Goal: Task Accomplishment & Management: Manage account settings

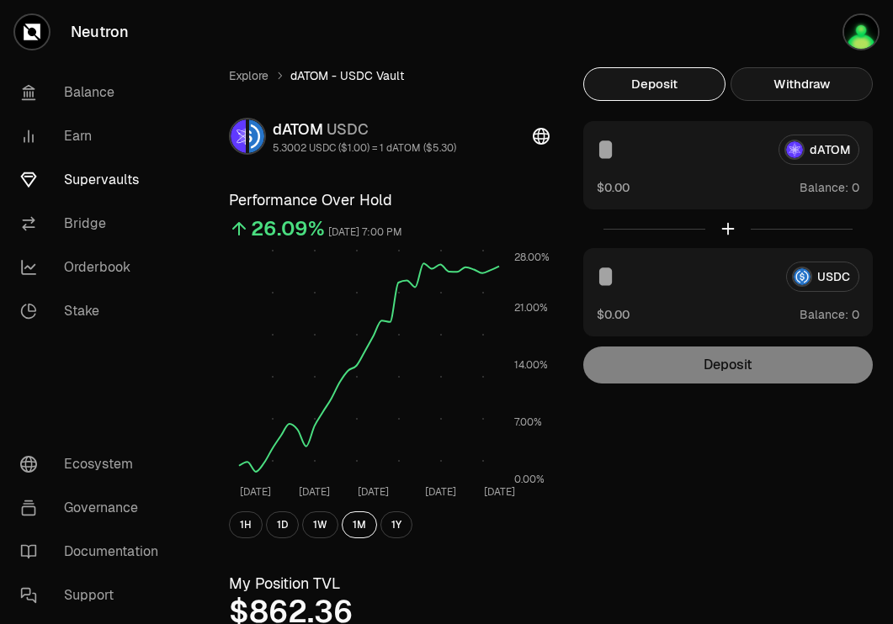
click at [806, 69] on button "Withdraw" at bounding box center [801, 84] width 142 height 34
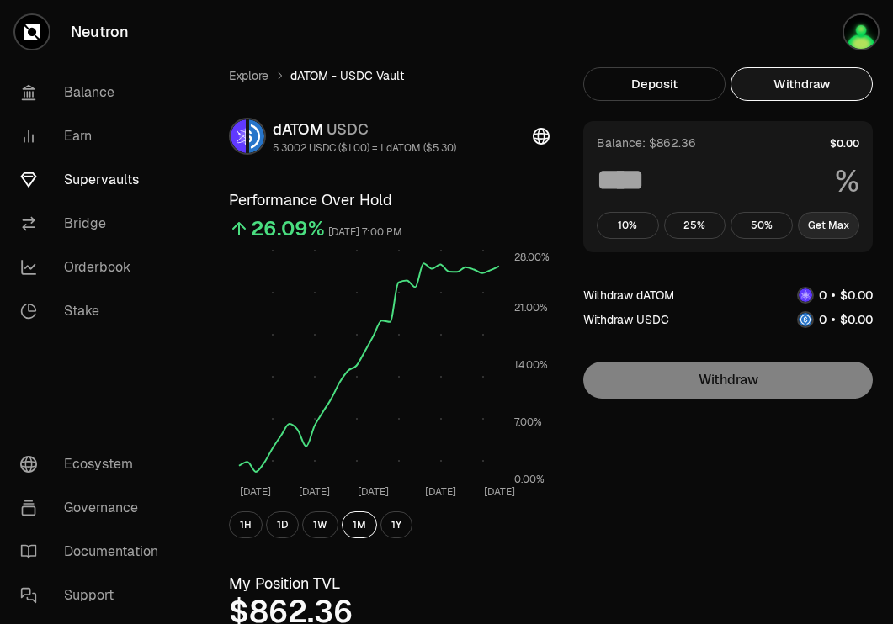
click at [825, 226] on button "Get Max" at bounding box center [829, 225] width 62 height 27
type input "***"
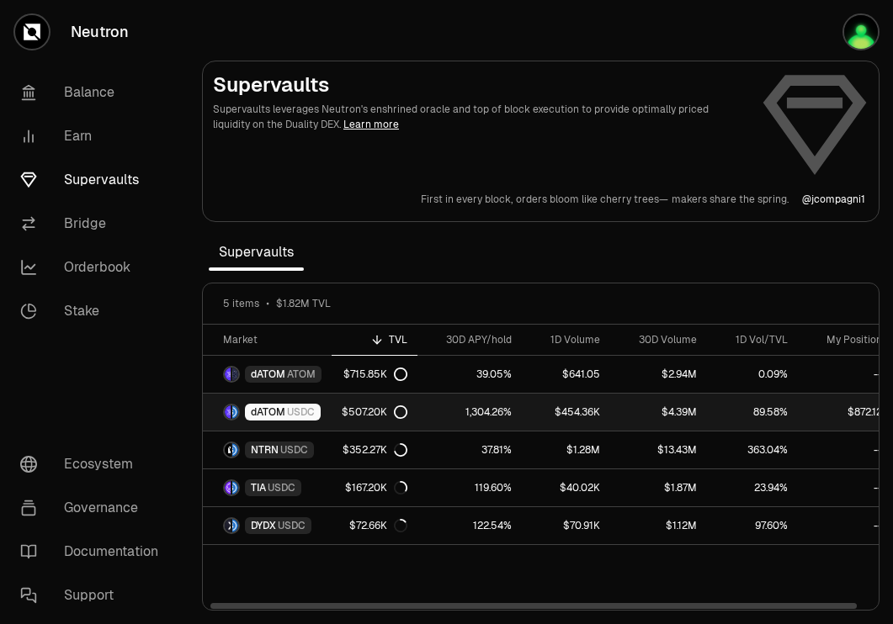
click at [295, 411] on span "USDC" at bounding box center [301, 412] width 28 height 13
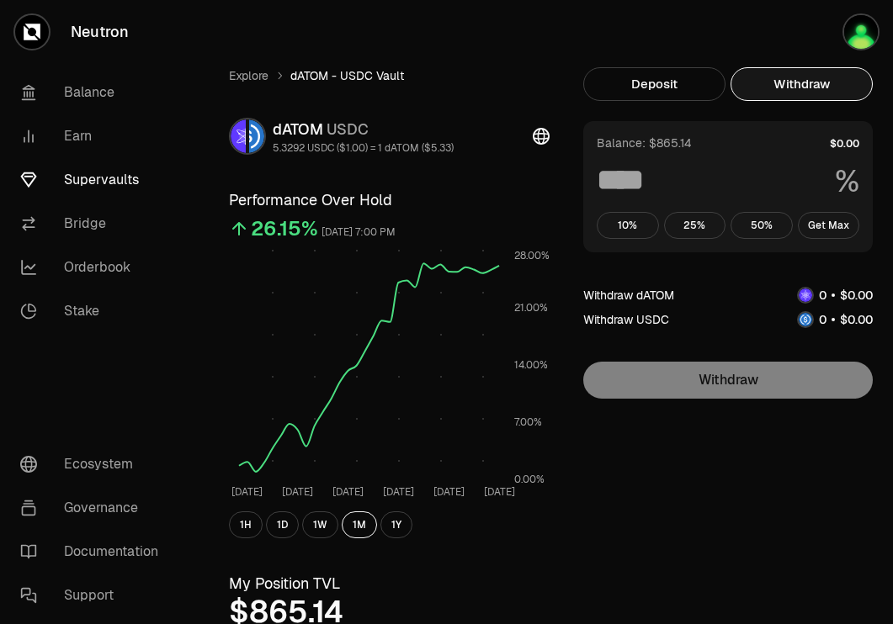
click at [844, 83] on button "Withdraw" at bounding box center [801, 84] width 142 height 34
click at [832, 233] on button "Get Max" at bounding box center [829, 225] width 62 height 27
type input "***"
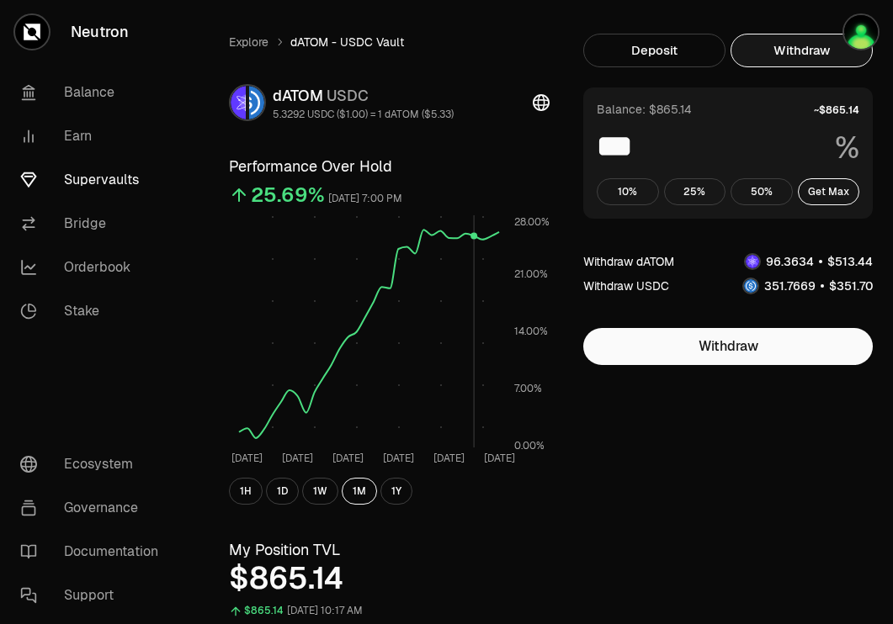
scroll to position [36, 0]
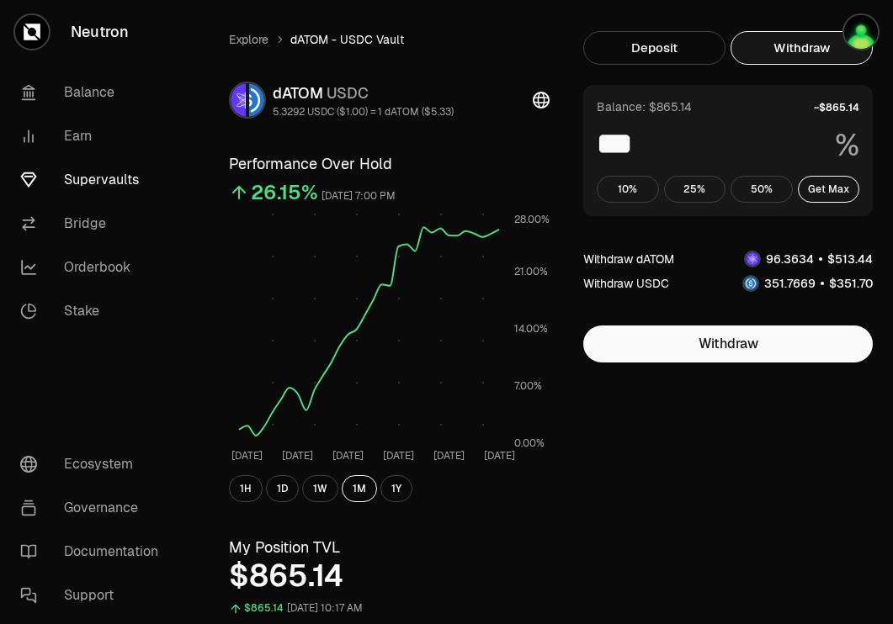
click at [114, 173] on link "Supervaults" at bounding box center [94, 180] width 175 height 44
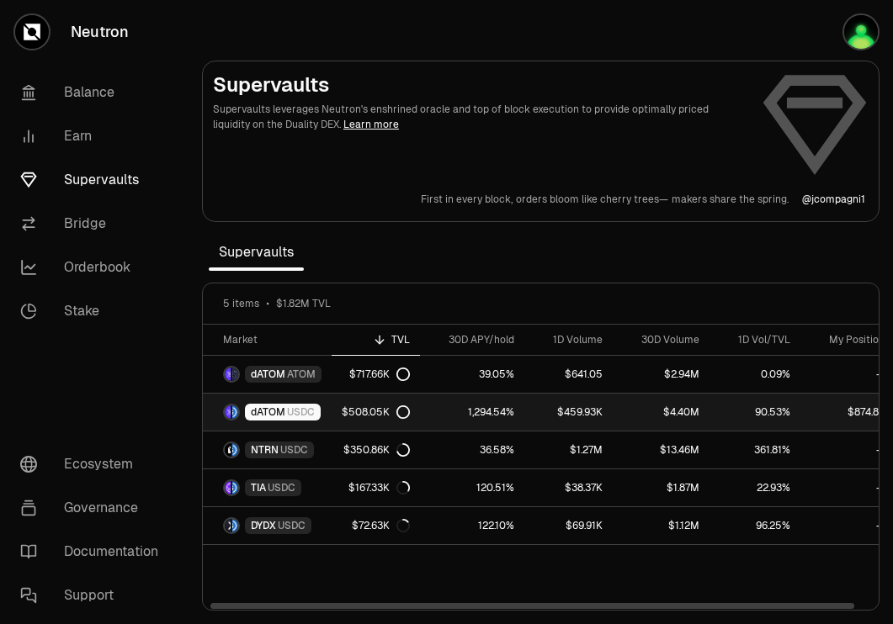
click at [328, 406] on link "dATOM USDC" at bounding box center [267, 412] width 129 height 37
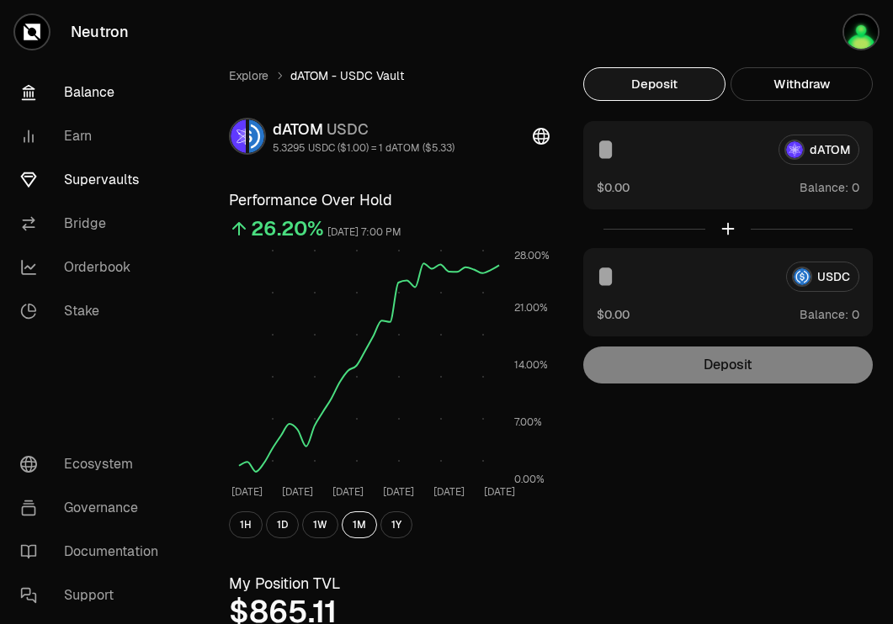
click at [98, 99] on link "Balance" at bounding box center [94, 93] width 175 height 44
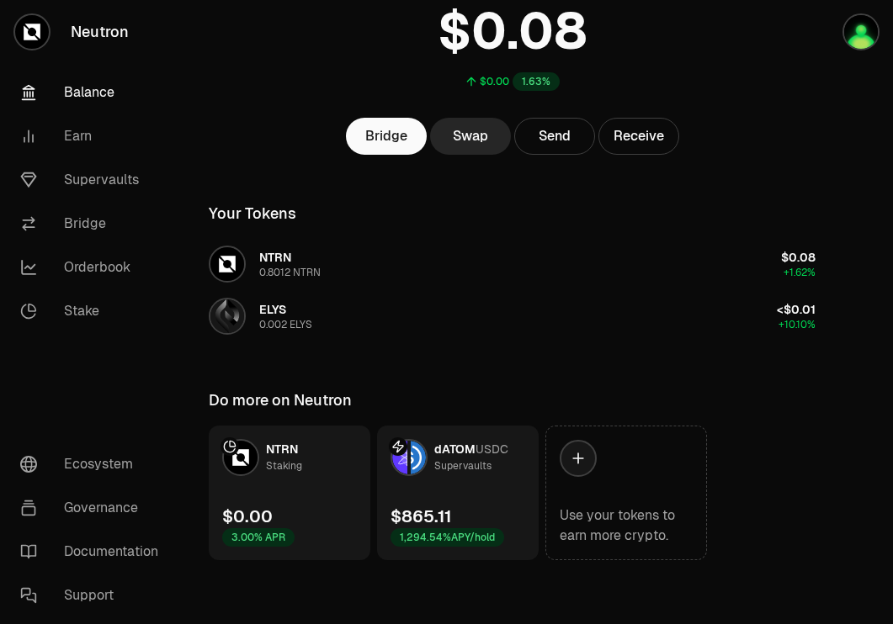
scroll to position [135, 0]
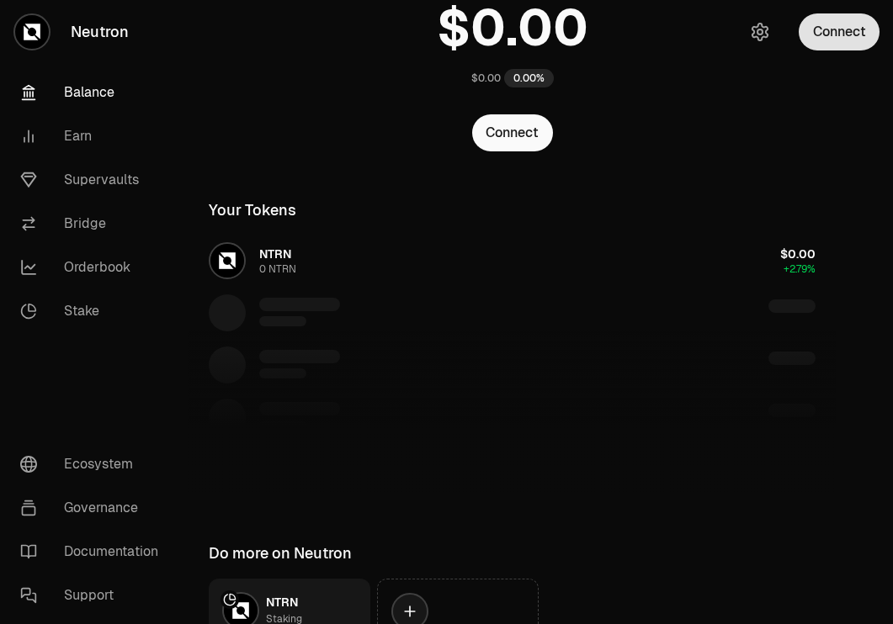
scroll to position [135, 0]
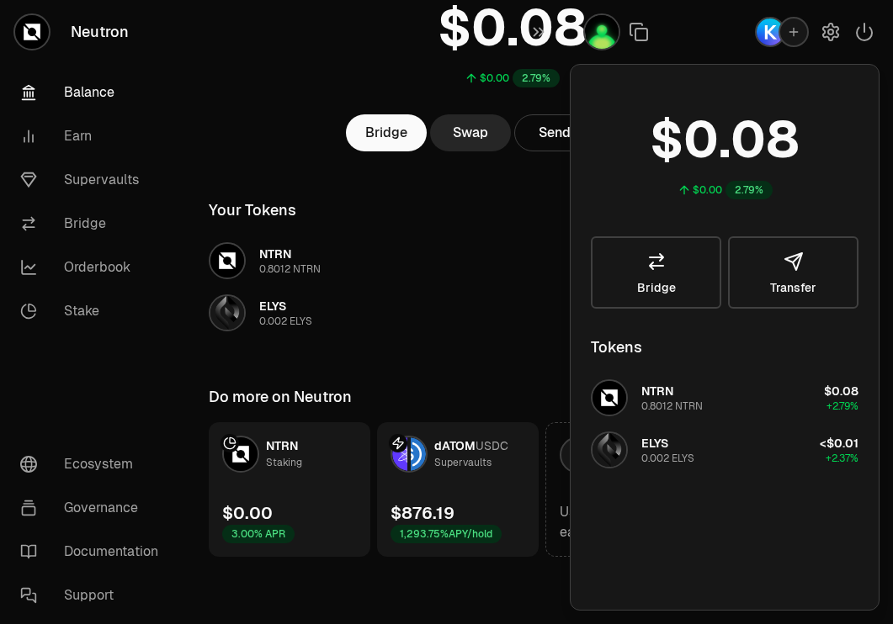
click at [489, 470] on div "Supervaults" at bounding box center [462, 462] width 57 height 17
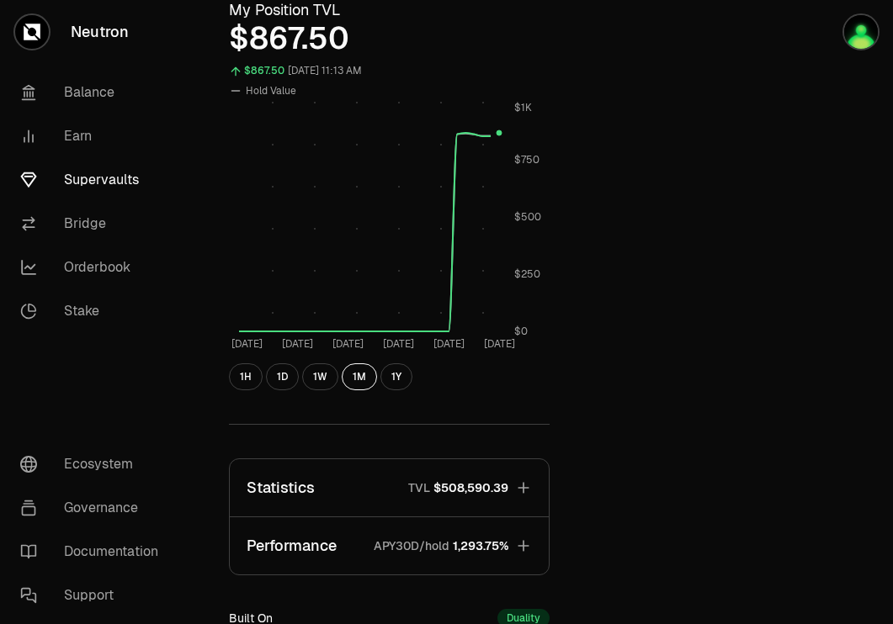
scroll to position [532, 0]
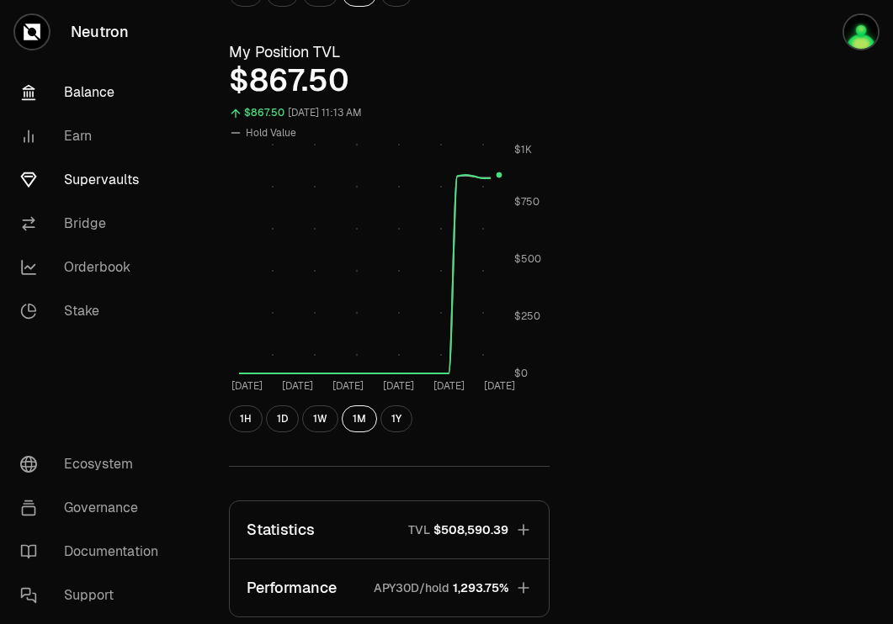
click at [111, 96] on link "Balance" at bounding box center [94, 93] width 175 height 44
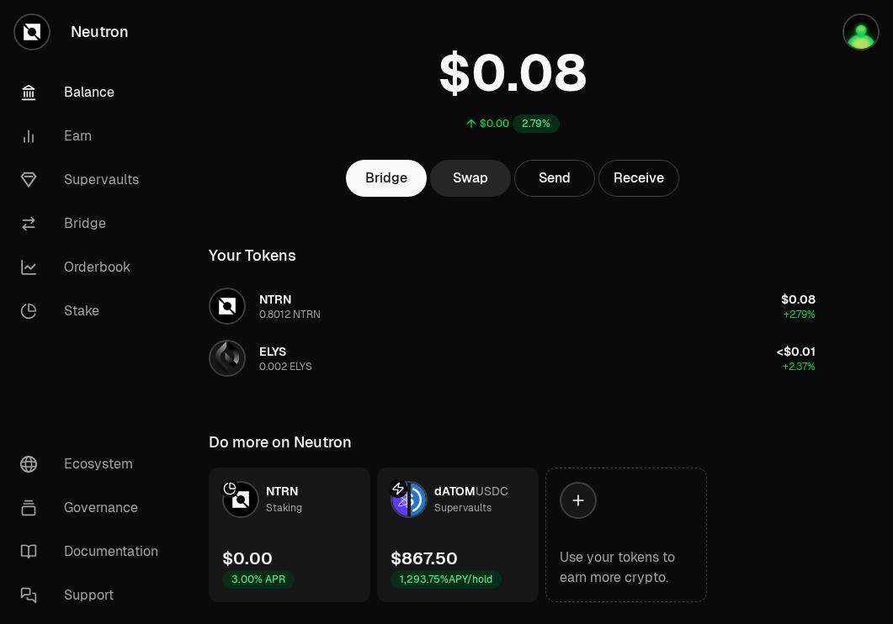
scroll to position [90, 0]
